Goal: Task Accomplishment & Management: Use online tool/utility

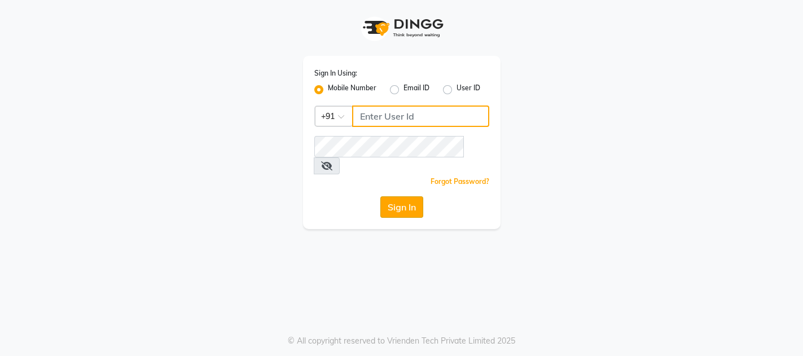
type input "9702753876"
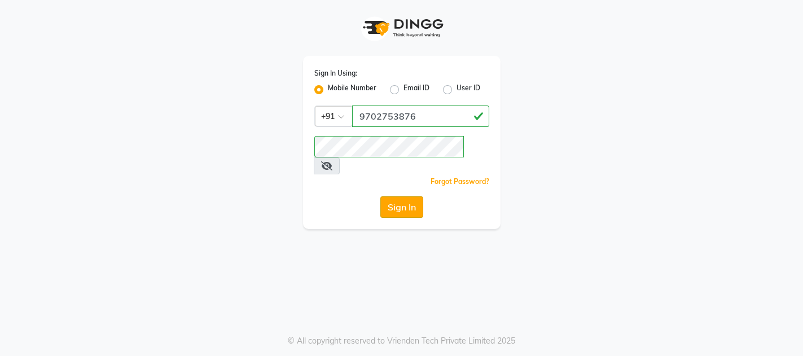
click at [390, 196] on button "Sign In" at bounding box center [401, 206] width 43 height 21
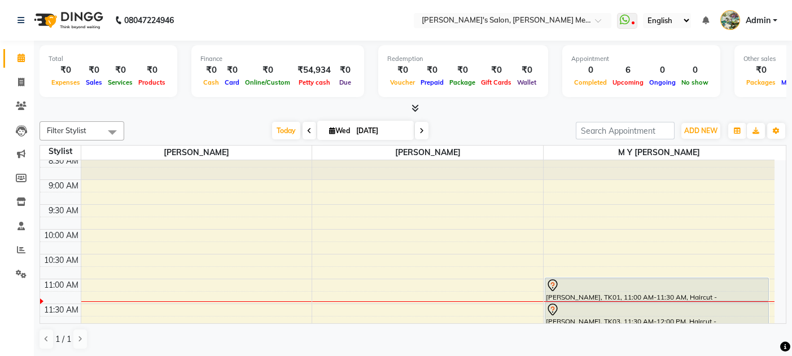
scroll to position [60, 0]
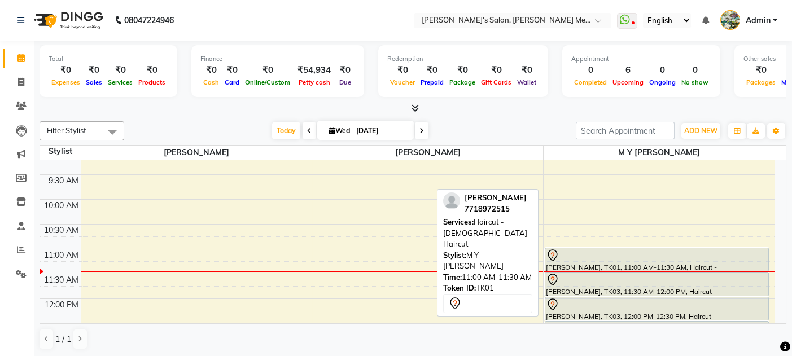
click at [651, 259] on div at bounding box center [657, 256] width 222 height 14
select select "7"
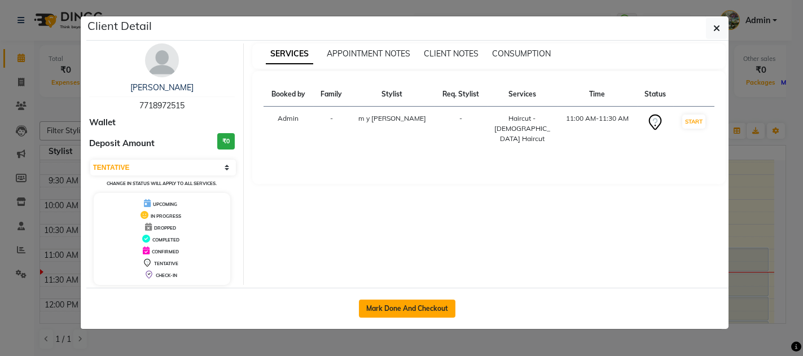
click at [398, 302] on button "Mark Done And Checkout" at bounding box center [407, 309] width 97 height 18
select select "service"
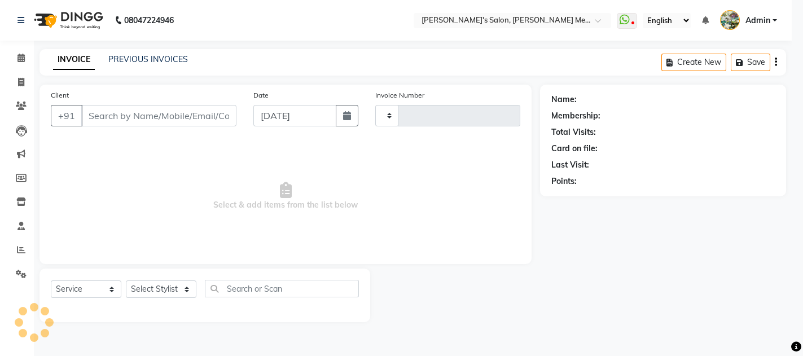
type input "0561"
select select "582"
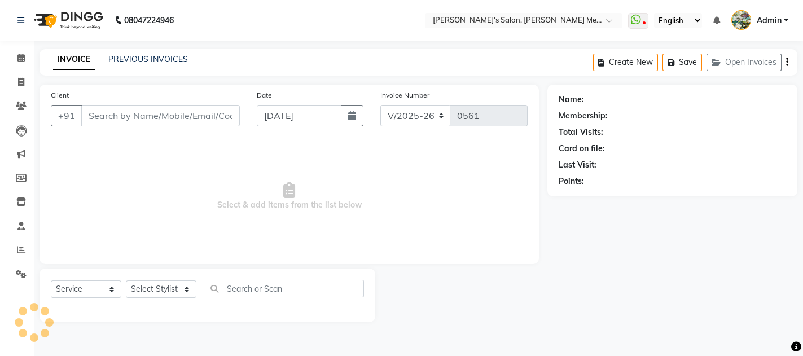
type input "7718972515"
select select "7819"
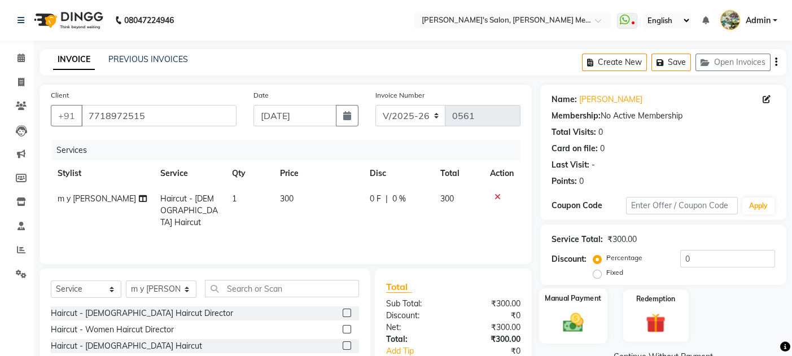
click at [600, 312] on div "Manual Payment" at bounding box center [573, 315] width 68 height 55
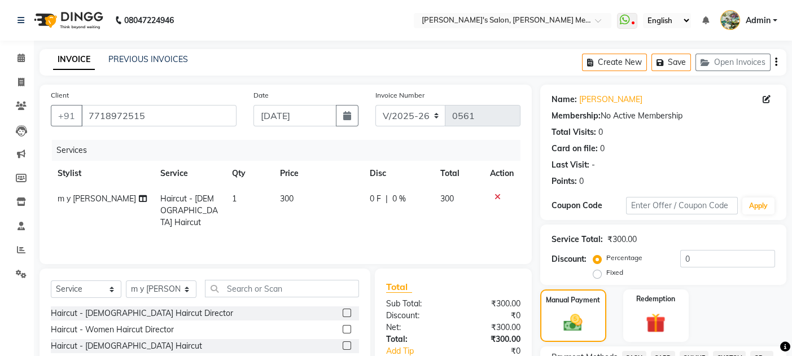
scroll to position [311, 0]
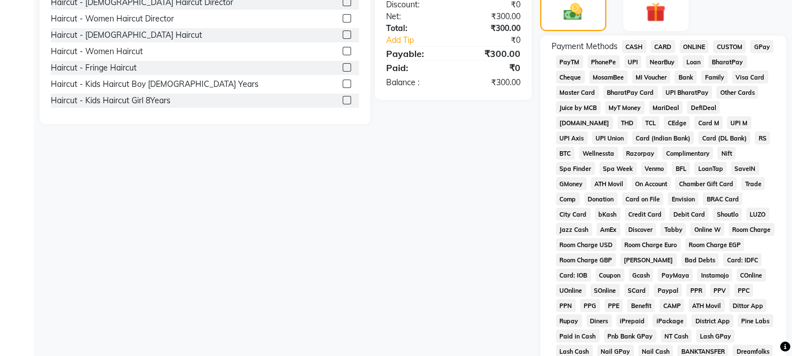
click at [631, 46] on span "CASH" at bounding box center [634, 46] width 24 height 13
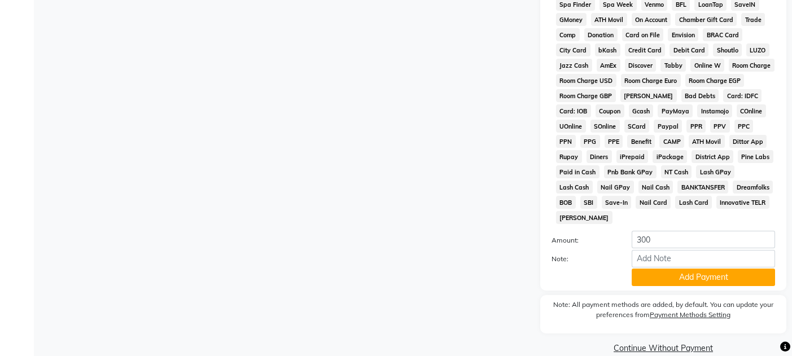
scroll to position [480, 0]
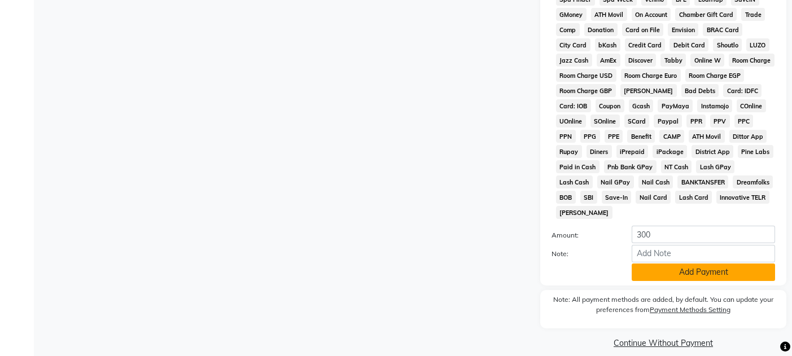
click at [679, 264] on button "Add Payment" at bounding box center [703, 272] width 143 height 17
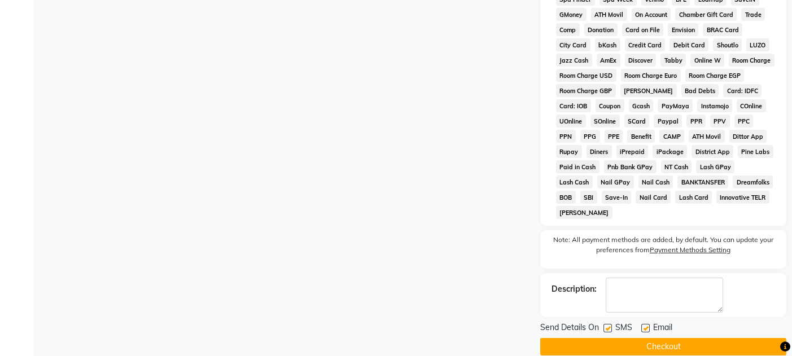
click at [644, 324] on label at bounding box center [645, 328] width 8 height 8
click at [644, 325] on input "checkbox" at bounding box center [644, 328] width 7 height 7
checkbox input "false"
click at [605, 324] on label at bounding box center [607, 328] width 8 height 8
click at [605, 325] on input "checkbox" at bounding box center [606, 328] width 7 height 7
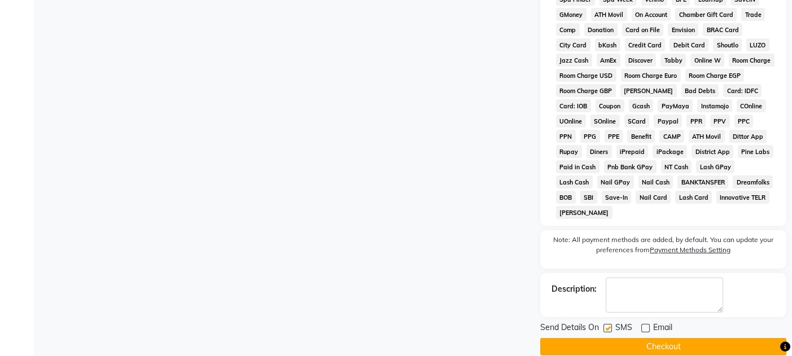
checkbox input "false"
click at [615, 338] on button "Checkout" at bounding box center [663, 346] width 246 height 17
